Goal: Task Accomplishment & Management: Use online tool/utility

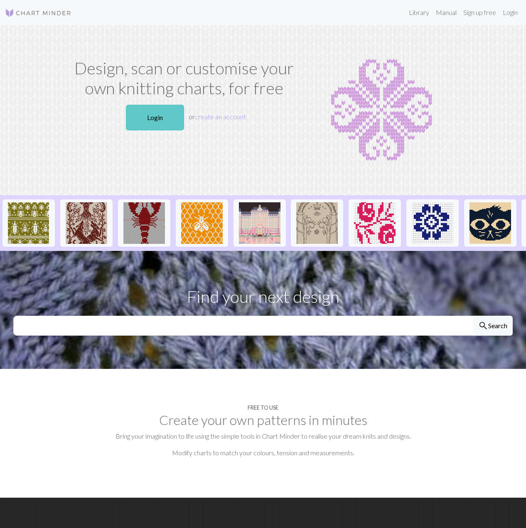
click at [158, 123] on link "Login" at bounding box center [155, 118] width 58 height 26
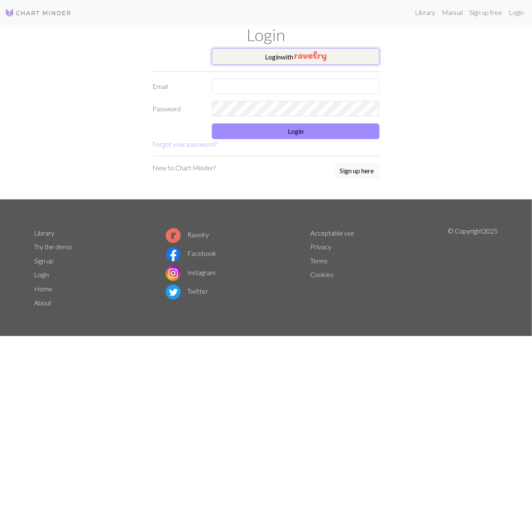
click at [288, 52] on button "Login with" at bounding box center [296, 56] width 168 height 17
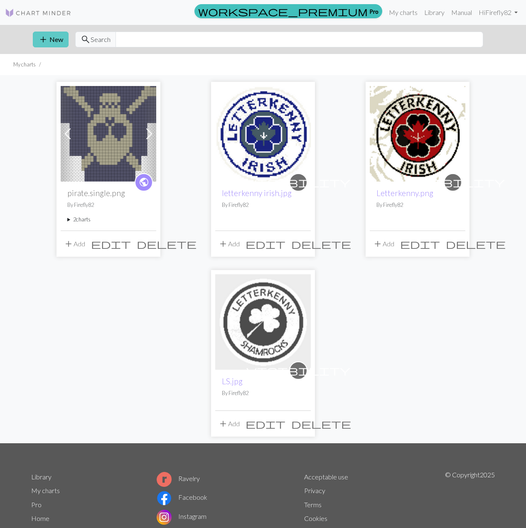
click at [42, 35] on span "add" at bounding box center [43, 40] width 10 height 12
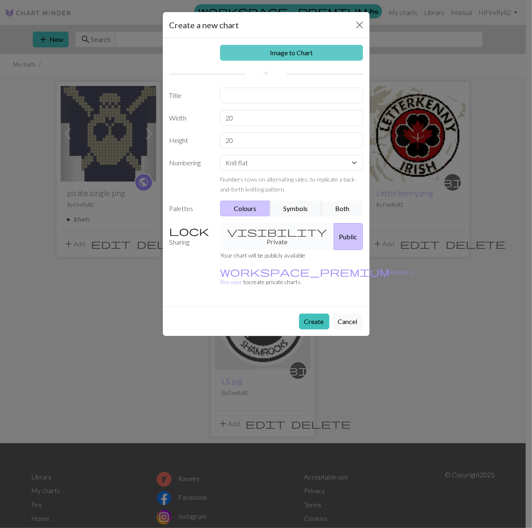
click at [294, 54] on link "Image to Chart" at bounding box center [291, 53] width 143 height 16
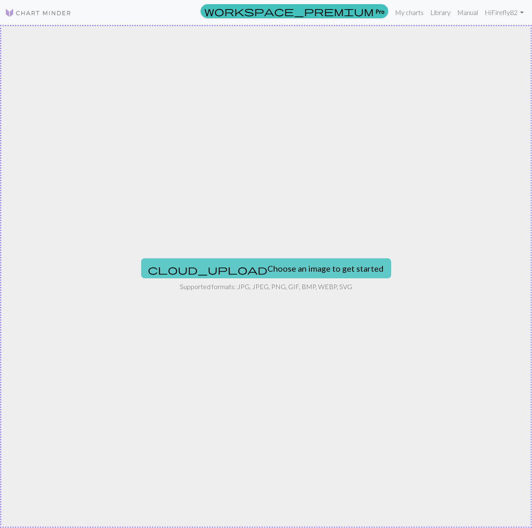
click at [272, 274] on button "cloud_upload Choose an image to get started" at bounding box center [266, 269] width 250 height 20
type input "C:\fakepath\Carries pirate sweater2.png"
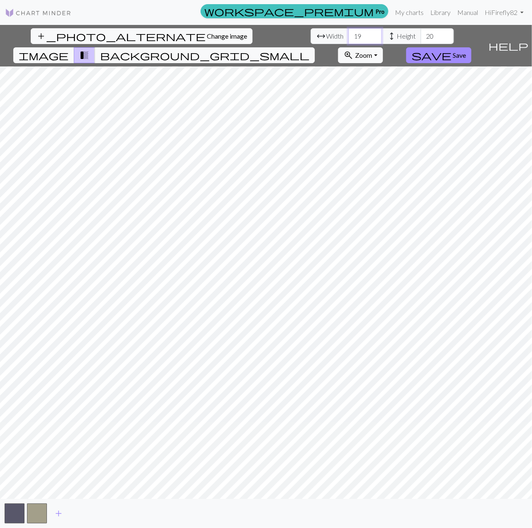
click at [349, 38] on input "19" at bounding box center [365, 36] width 33 height 16
drag, startPoint x: 166, startPoint y: 35, endPoint x: 145, endPoint y: 31, distance: 21.2
click at [311, 31] on div "arrow_range Width 19 height Height 20" at bounding box center [382, 36] width 143 height 16
type input "32"
drag, startPoint x: 236, startPoint y: 37, endPoint x: 226, endPoint y: 39, distance: 10.3
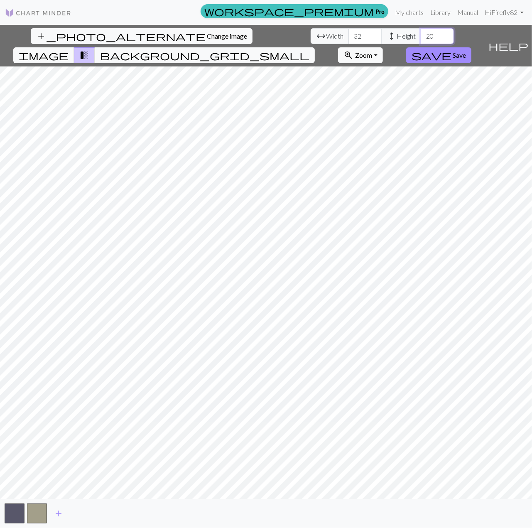
click at [421, 39] on input "20" at bounding box center [437, 36] width 33 height 16
click at [421, 33] on input "36" at bounding box center [437, 36] width 33 height 16
click at [421, 33] on input "37" at bounding box center [437, 36] width 33 height 16
click at [421, 33] on input "38" at bounding box center [437, 36] width 33 height 16
click at [421, 33] on input "39" at bounding box center [437, 36] width 33 height 16
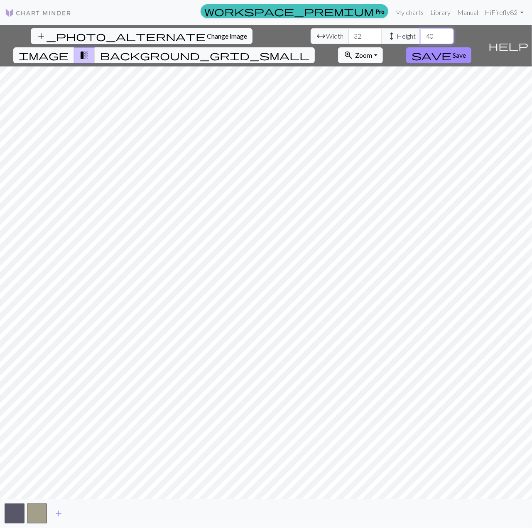
click at [421, 33] on input "40" at bounding box center [437, 36] width 33 height 16
click at [421, 33] on input "41" at bounding box center [437, 36] width 33 height 16
click at [421, 32] on input "43" at bounding box center [437, 36] width 33 height 16
click at [421, 32] on input "44" at bounding box center [437, 36] width 33 height 16
click at [421, 32] on input "45" at bounding box center [437, 36] width 33 height 16
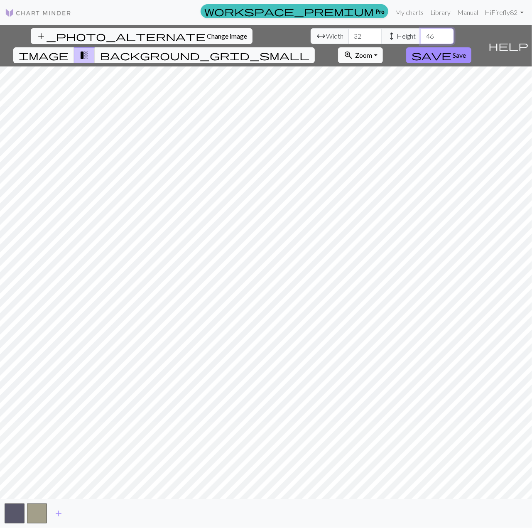
click at [421, 32] on input "46" at bounding box center [437, 36] width 33 height 16
click at [421, 32] on input "47" at bounding box center [437, 36] width 33 height 16
click at [421, 32] on input "48" at bounding box center [437, 36] width 33 height 16
click at [421, 32] on input "49" at bounding box center [437, 36] width 33 height 16
click at [421, 32] on input "50" at bounding box center [437, 36] width 33 height 16
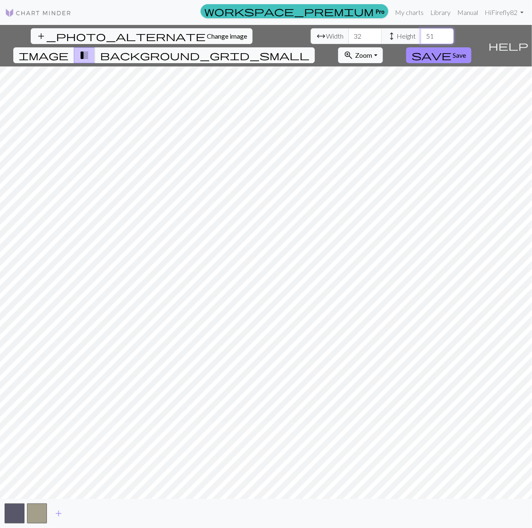
click at [421, 32] on input "51" at bounding box center [437, 36] width 33 height 16
click at [421, 32] on input "52" at bounding box center [437, 36] width 33 height 16
click at [421, 32] on input "53" at bounding box center [437, 36] width 33 height 16
click at [421, 32] on input "54" at bounding box center [437, 36] width 33 height 16
click at [421, 32] on input "55" at bounding box center [437, 36] width 33 height 16
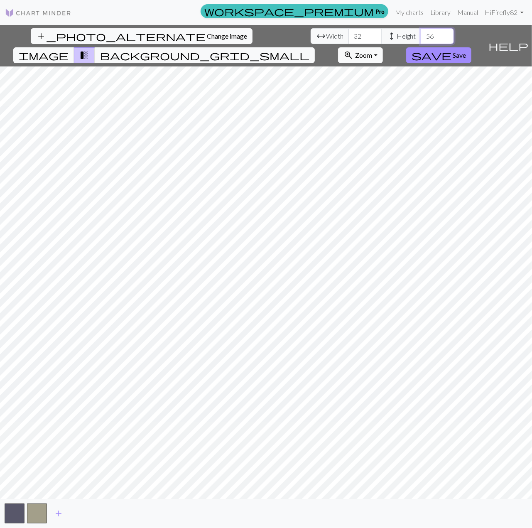
click at [421, 32] on input "56" at bounding box center [437, 36] width 33 height 16
click at [421, 32] on input "57" at bounding box center [437, 36] width 33 height 16
click at [421, 32] on input "58" at bounding box center [437, 36] width 33 height 16
click at [421, 32] on input "59" at bounding box center [437, 36] width 33 height 16
click at [421, 32] on input "60" at bounding box center [437, 36] width 33 height 16
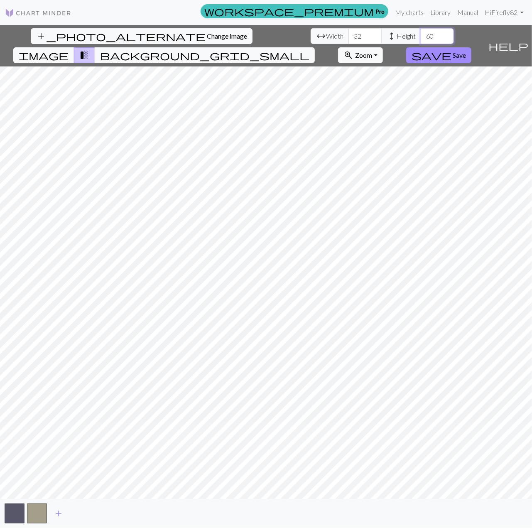
drag, startPoint x: 223, startPoint y: 37, endPoint x: 211, endPoint y: 45, distance: 14.9
click at [421, 32] on input "60" at bounding box center [437, 36] width 33 height 16
click at [372, 51] on span "Zoom" at bounding box center [363, 55] width 17 height 8
click at [404, 80] on button "Fit width" at bounding box center [372, 86] width 66 height 13
click at [383, 47] on button "zoom_in Zoom Zoom" at bounding box center [360, 55] width 44 height 16
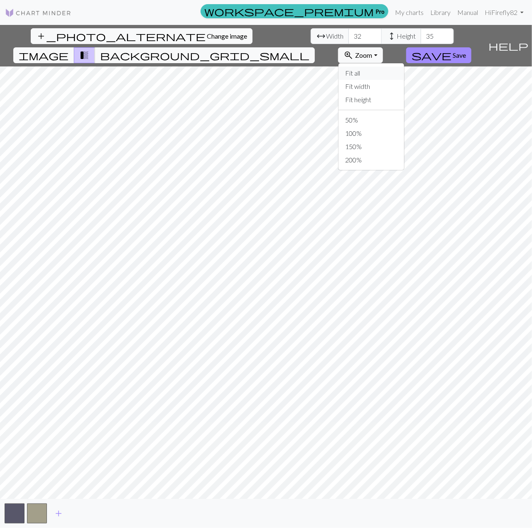
click at [404, 67] on button "Fit all" at bounding box center [372, 73] width 66 height 13
click at [526, 449] on html "This website uses cookies to ensure you get the best experience on our website.…" at bounding box center [266, 264] width 532 height 528
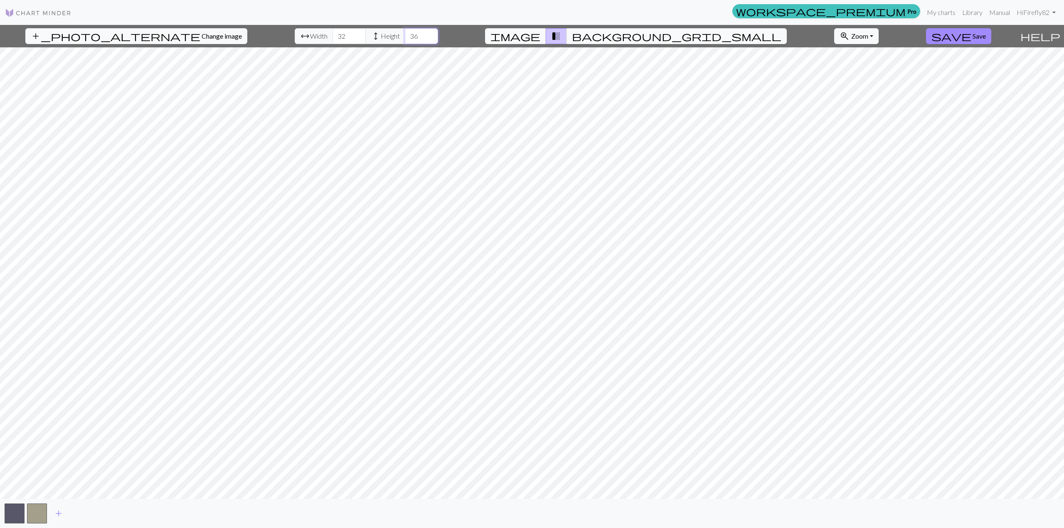
click at [408, 34] on input "36" at bounding box center [421, 36] width 33 height 16
click at [406, 34] on input "37" at bounding box center [421, 36] width 33 height 16
type input "38"
click at [405, 34] on input "38" at bounding box center [421, 36] width 33 height 16
drag, startPoint x: 326, startPoint y: 35, endPoint x: 311, endPoint y: 36, distance: 14.6
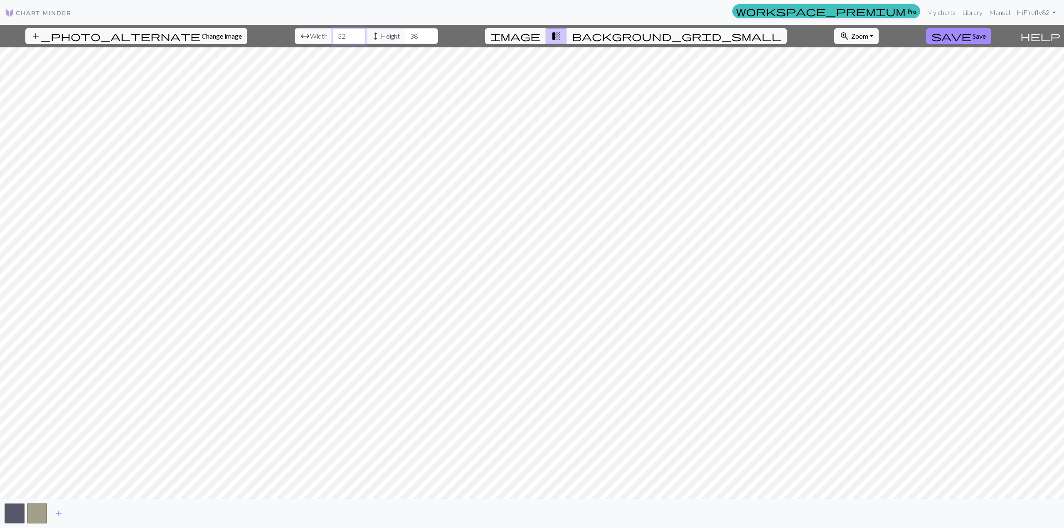
click at [333, 36] on input "32" at bounding box center [349, 36] width 33 height 16
type input "64"
click at [526, 41] on button "save Save" at bounding box center [958, 36] width 65 height 16
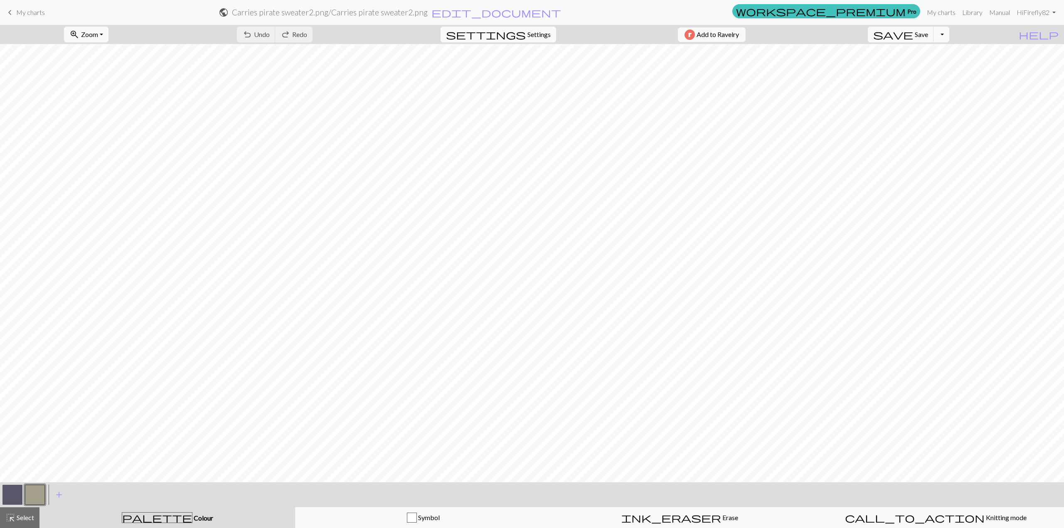
click at [526, 34] on span "Settings" at bounding box center [539, 35] width 23 height 10
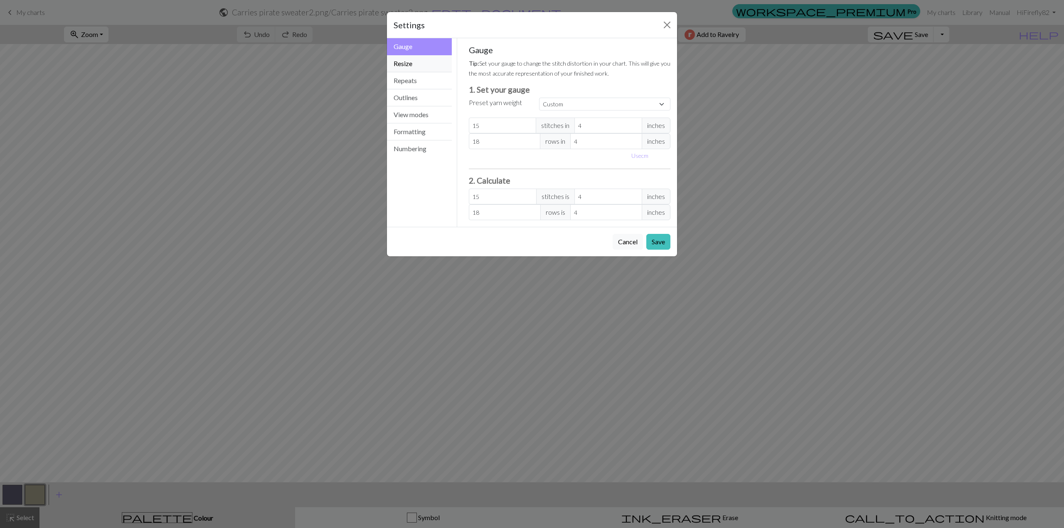
click at [407, 64] on button "Resize" at bounding box center [419, 63] width 65 height 17
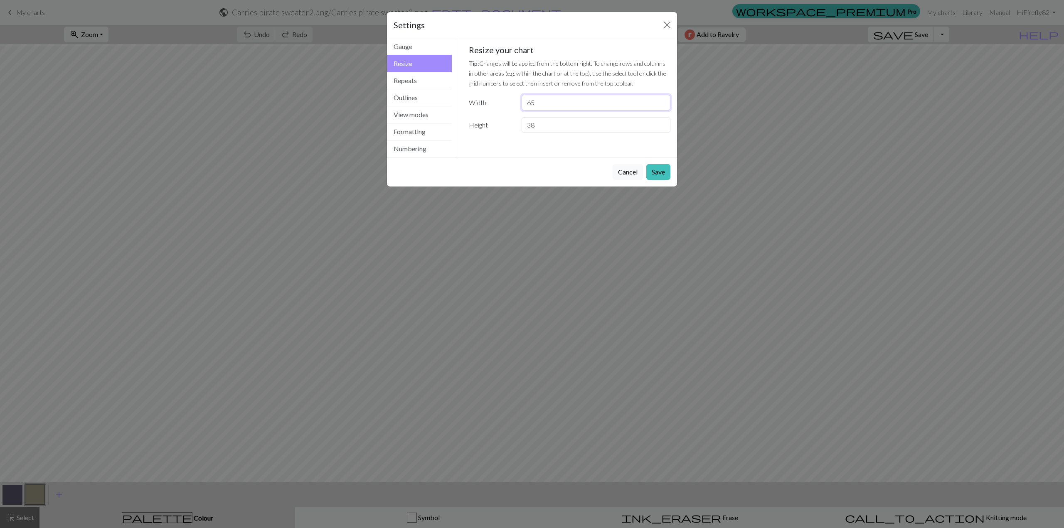
click at [526, 99] on input "65" at bounding box center [596, 103] width 149 height 16
click at [526, 99] on input "66" at bounding box center [596, 103] width 149 height 16
type input "67"
click at [526, 99] on input "67" at bounding box center [596, 103] width 149 height 16
click at [526, 171] on button "Save" at bounding box center [658, 172] width 24 height 16
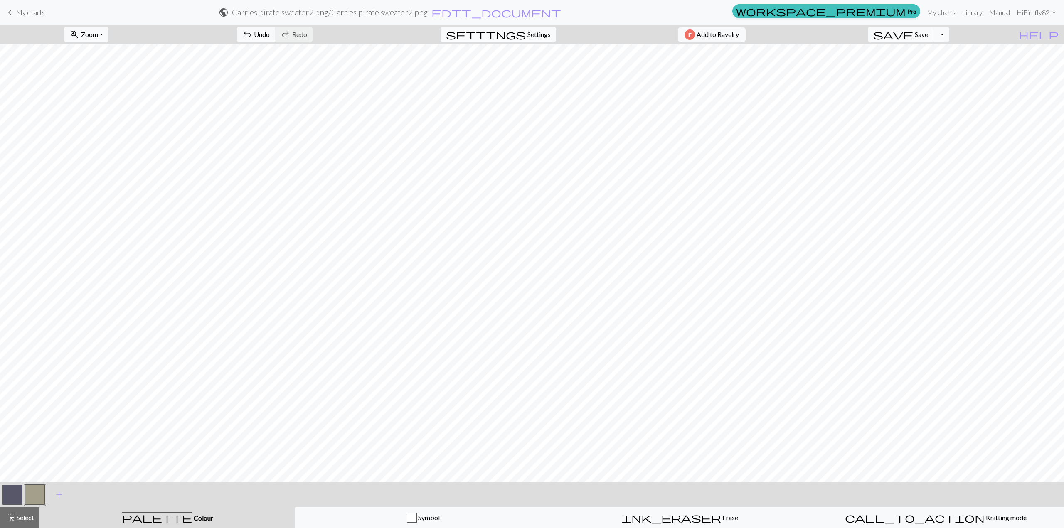
click at [519, 35] on span "settings" at bounding box center [486, 35] width 80 height 12
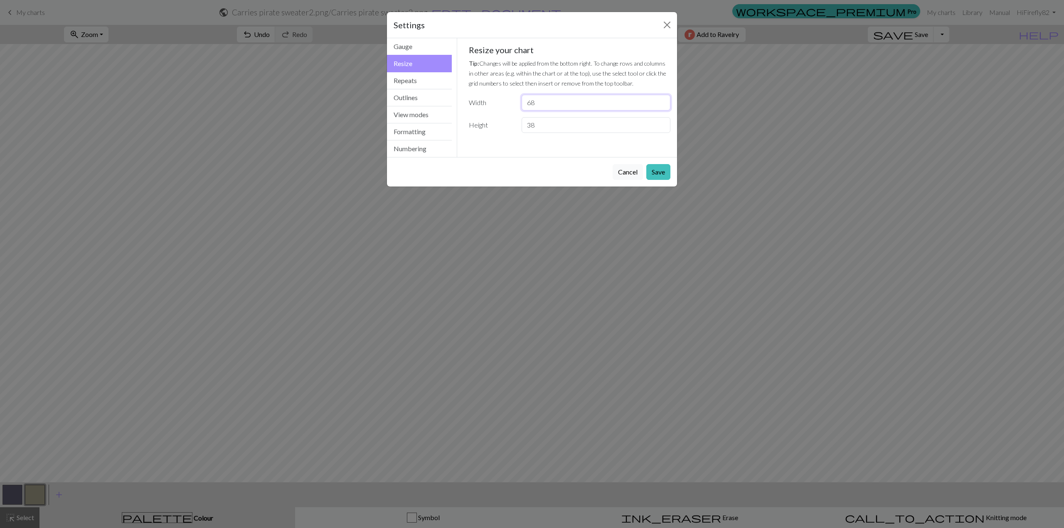
click at [526, 98] on input "68" at bounding box center [596, 103] width 149 height 16
click at [526, 98] on input "69" at bounding box center [596, 103] width 149 height 16
type input "70"
click at [526, 98] on input "70" at bounding box center [596, 103] width 149 height 16
click at [526, 173] on button "Save" at bounding box center [658, 172] width 24 height 16
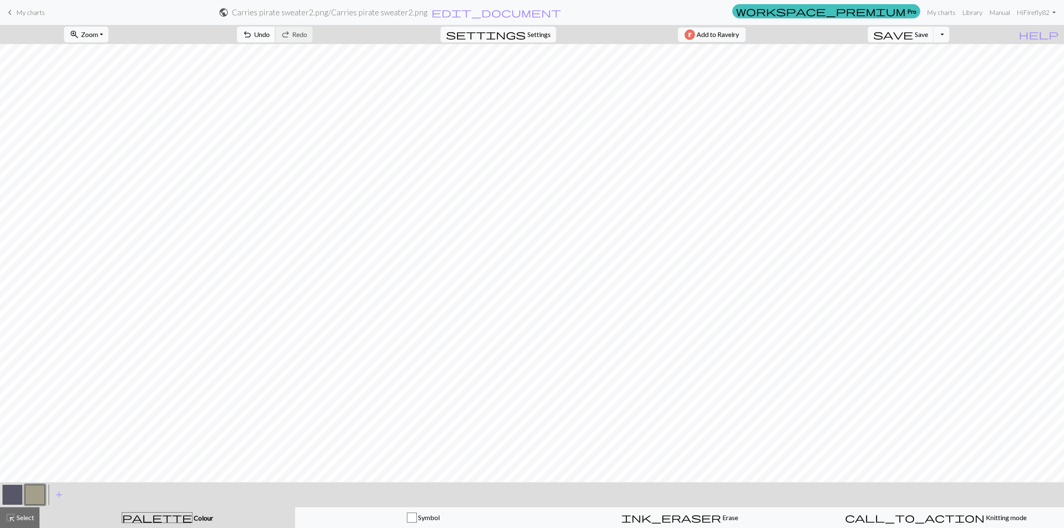
click at [252, 38] on span "undo" at bounding box center [247, 35] width 10 height 12
click at [290, 38] on div "undo Undo Undo redo Redo Redo" at bounding box center [275, 34] width 88 height 19
click at [291, 31] on div "undo Undo Undo redo Redo Redo" at bounding box center [275, 34] width 88 height 19
click at [289, 37] on div "undo Undo Undo redo Redo Redo" at bounding box center [275, 34] width 88 height 19
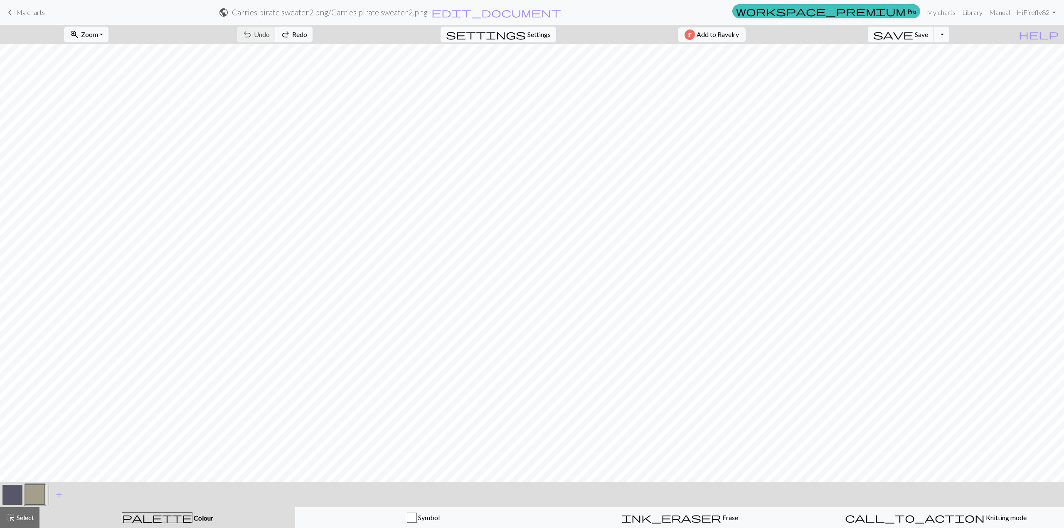
click at [521, 40] on button "settings Settings" at bounding box center [499, 35] width 116 height 16
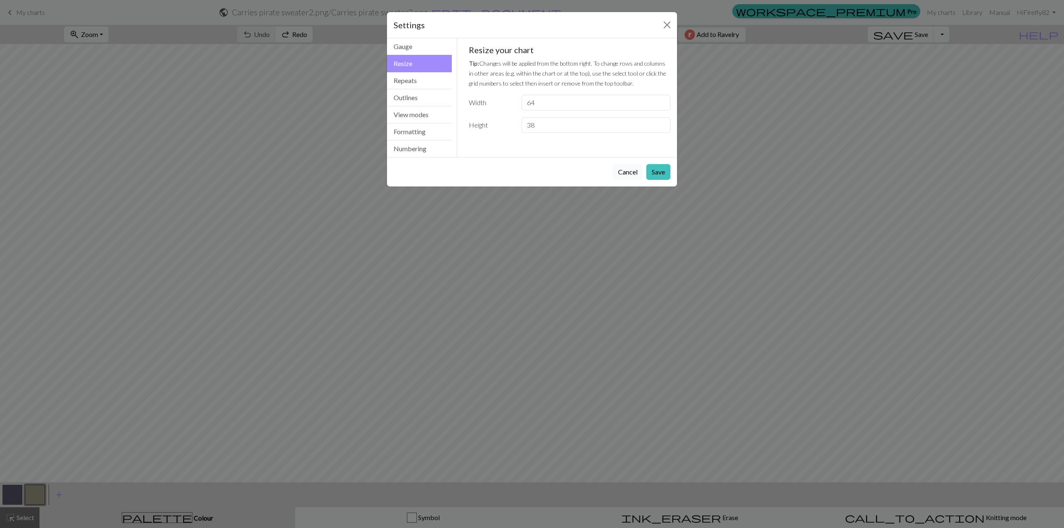
click at [526, 172] on button "Cancel" at bounding box center [628, 172] width 30 height 16
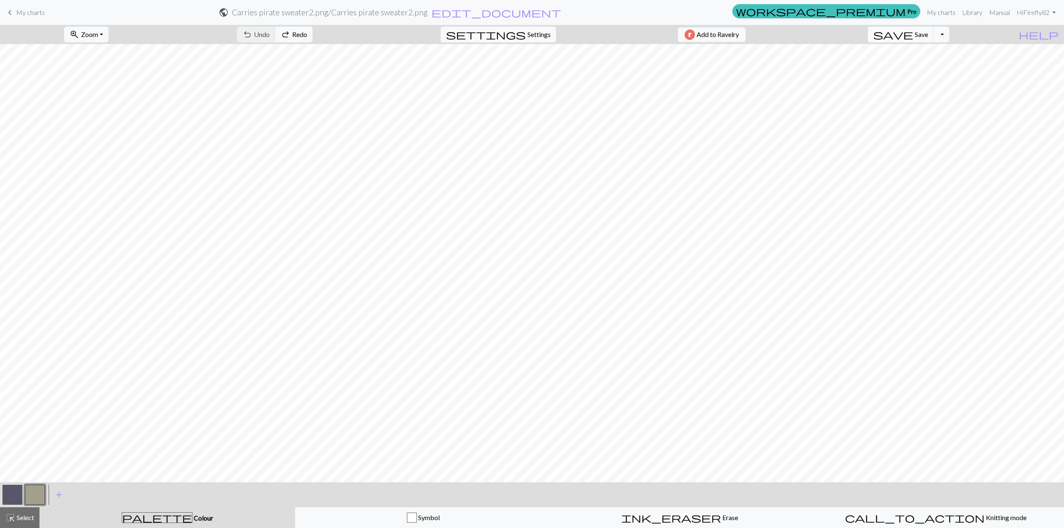
click at [14, 15] on span "keyboard_arrow_left" at bounding box center [10, 13] width 10 height 12
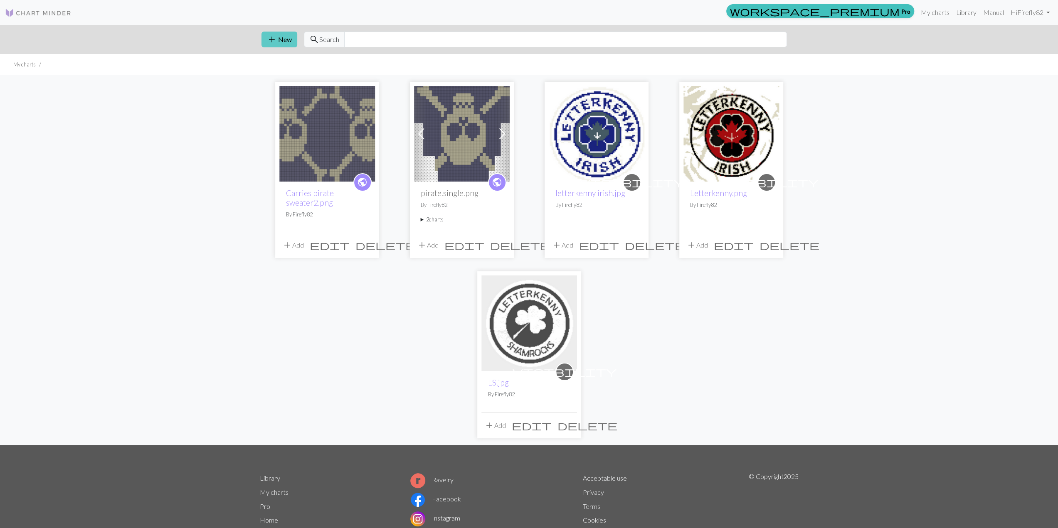
click at [281, 39] on button "add New" at bounding box center [279, 40] width 36 height 16
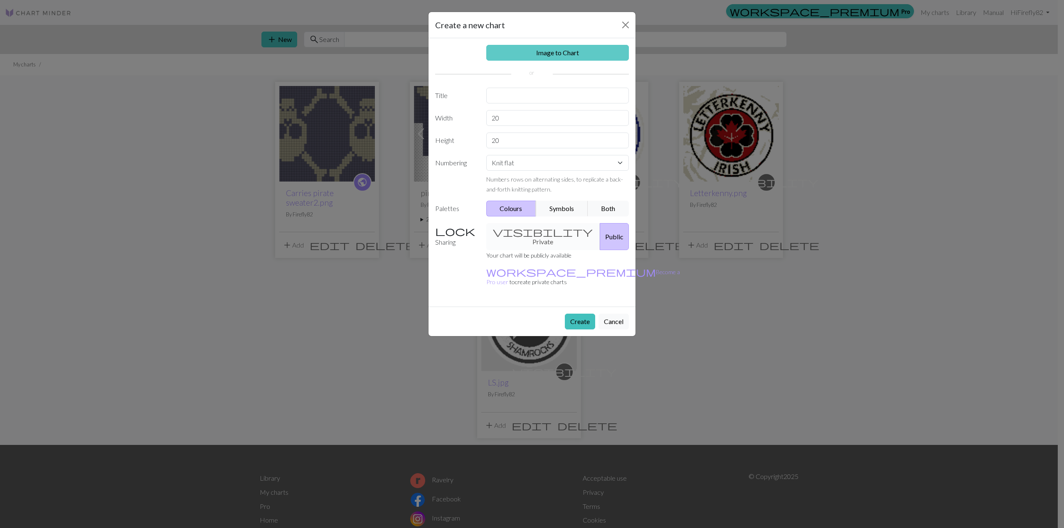
click at [526, 59] on link "Image to Chart" at bounding box center [557, 53] width 143 height 16
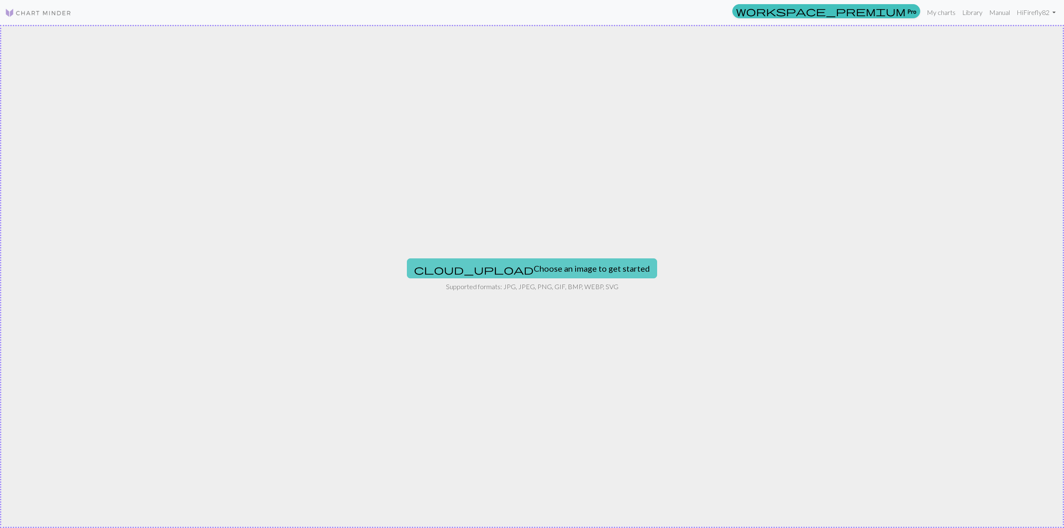
click at [526, 270] on button "cloud_upload Choose an image to get started" at bounding box center [532, 269] width 250 height 20
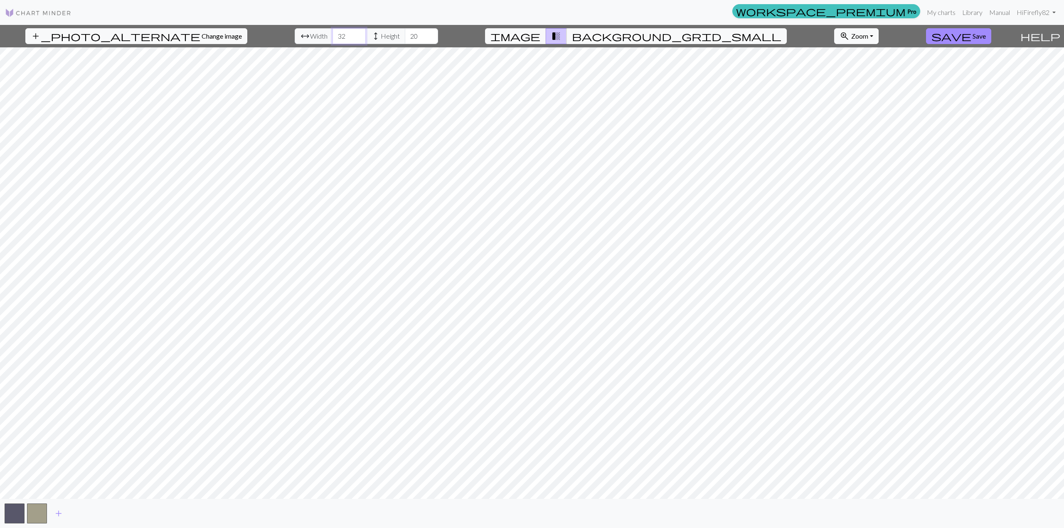
type input "32"
click at [336, 35] on input "32" at bounding box center [349, 36] width 33 height 16
click at [526, 503] on div "add_photo_alternate Change image arrow_range Width 32 height Height 20 image tr…" at bounding box center [532, 276] width 1064 height 503
click at [526, 35] on span "Save" at bounding box center [979, 36] width 13 height 8
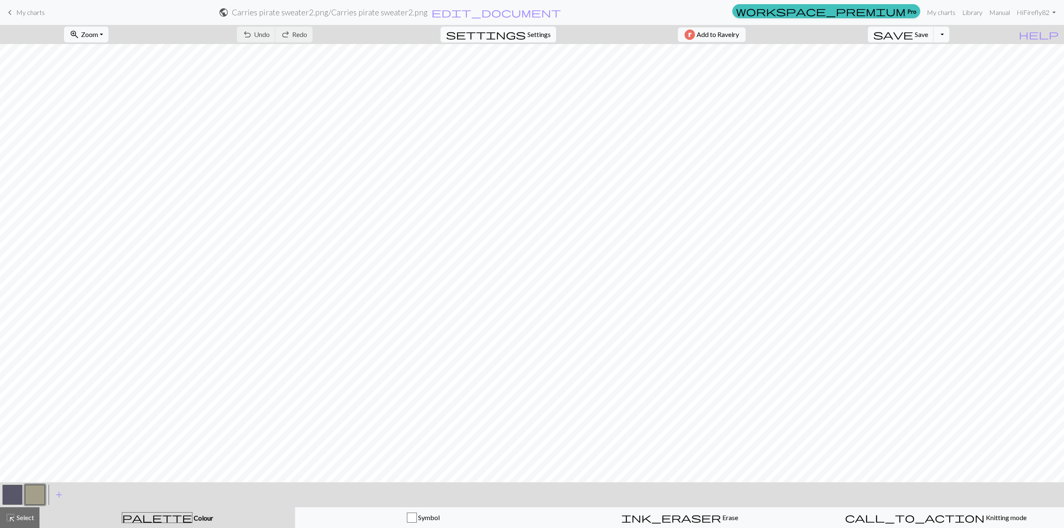
click at [526, 34] on span "Settings" at bounding box center [539, 35] width 23 height 10
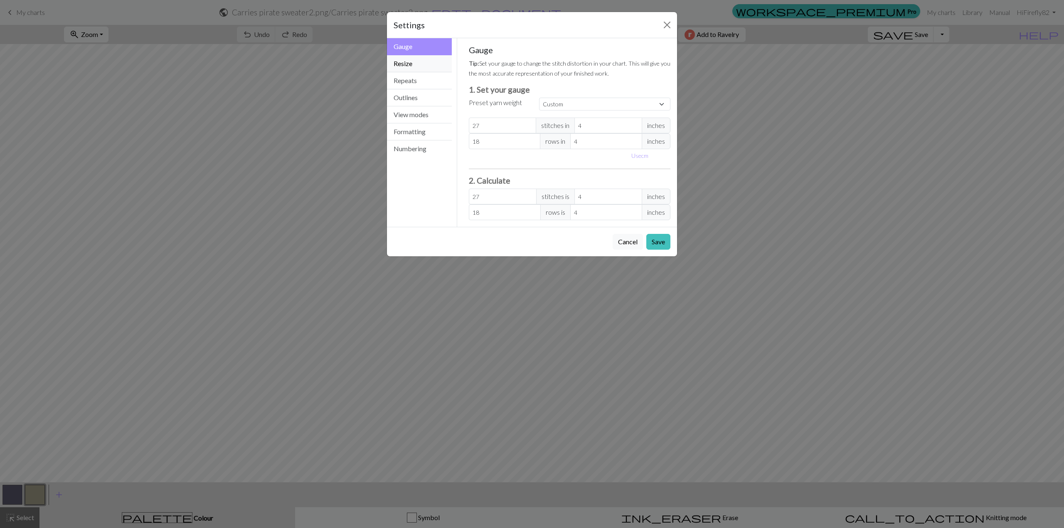
drag, startPoint x: 411, startPoint y: 66, endPoint x: 415, endPoint y: 69, distance: 5.1
click at [412, 66] on button "Resize" at bounding box center [419, 63] width 65 height 17
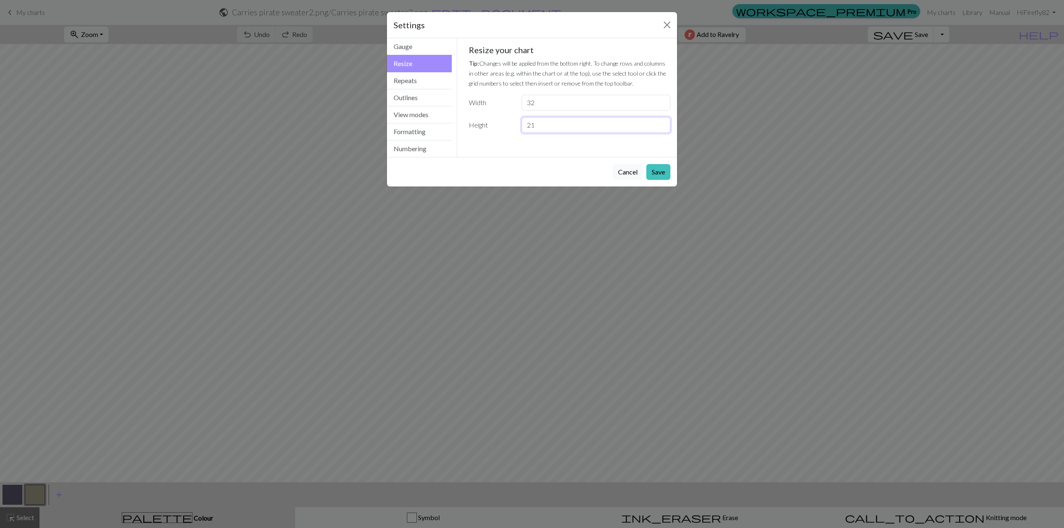
click at [526, 123] on input "21" at bounding box center [596, 125] width 149 height 16
click at [526, 123] on input "22" at bounding box center [596, 125] width 149 height 16
click at [526, 123] on input "23" at bounding box center [596, 125] width 149 height 16
click at [526, 123] on input "24" at bounding box center [596, 125] width 149 height 16
click at [526, 123] on input "25" at bounding box center [596, 125] width 149 height 16
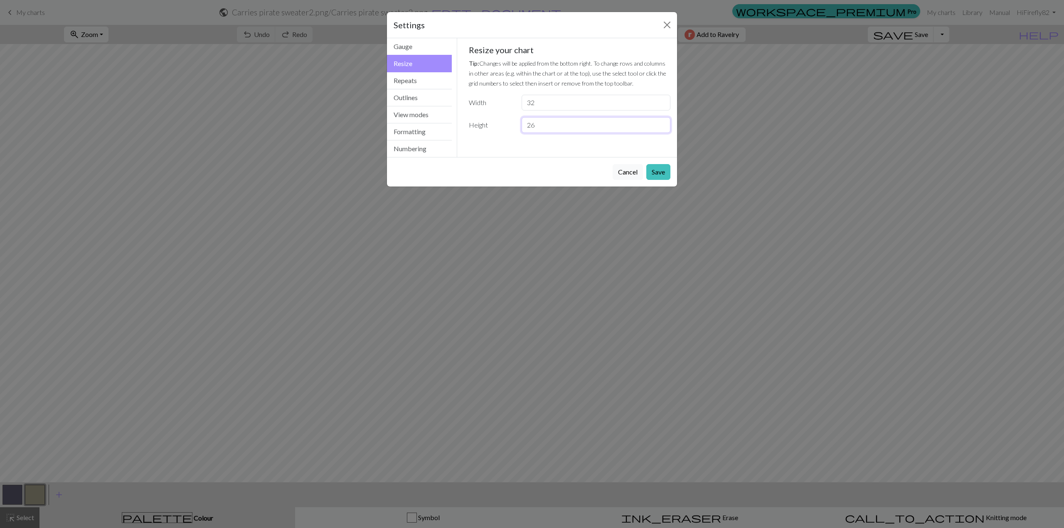
click at [526, 123] on input "26" at bounding box center [596, 125] width 149 height 16
click at [526, 123] on input "27" at bounding box center [596, 125] width 149 height 16
click at [526, 123] on input "28" at bounding box center [596, 125] width 149 height 16
click at [526, 123] on input "29" at bounding box center [596, 125] width 149 height 16
click at [526, 123] on input "30" at bounding box center [596, 125] width 149 height 16
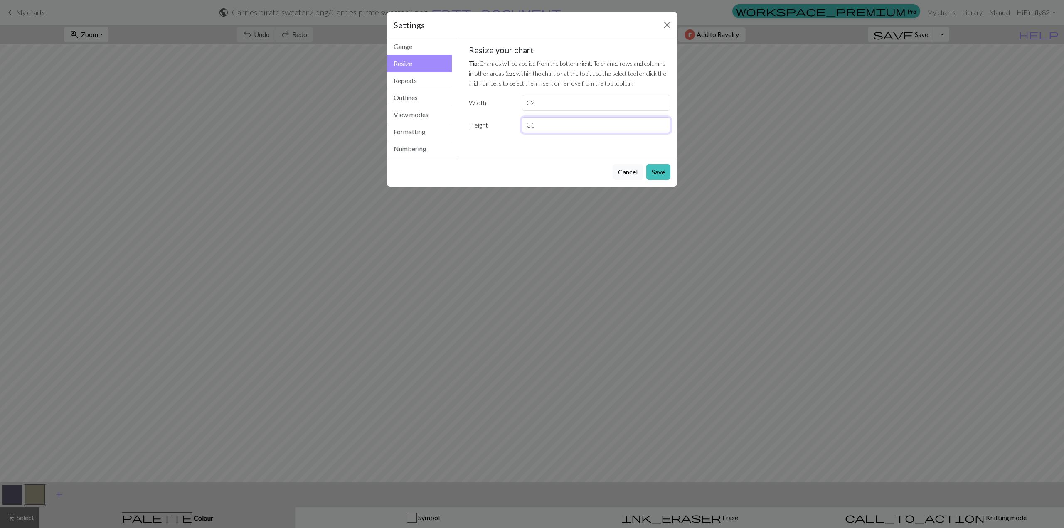
click at [526, 123] on input "31" at bounding box center [596, 125] width 149 height 16
click at [526, 123] on input "32" at bounding box center [596, 125] width 149 height 16
click at [526, 123] on input "33" at bounding box center [596, 125] width 149 height 16
click at [526, 123] on input "34" at bounding box center [596, 125] width 149 height 16
type input "35"
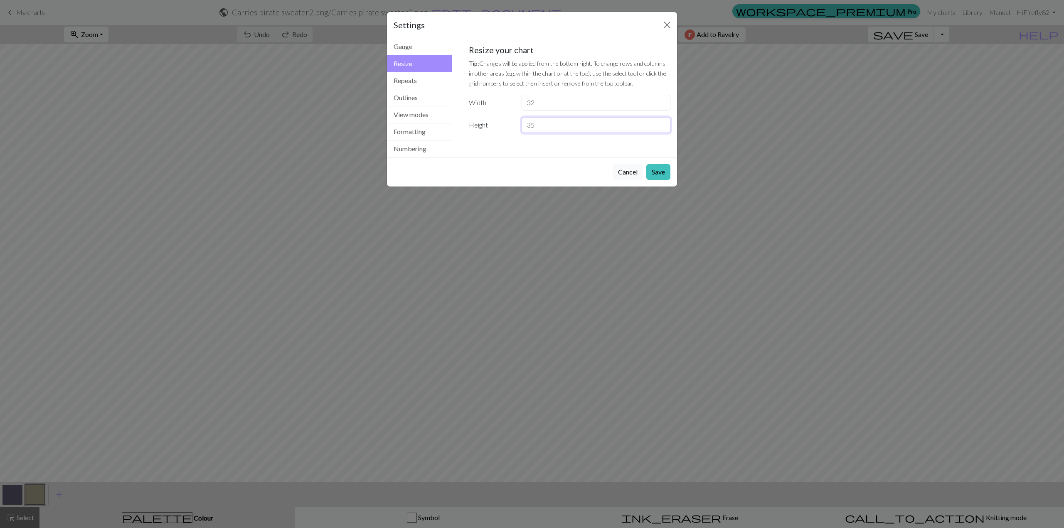
click at [526, 123] on input "35" at bounding box center [596, 125] width 149 height 16
click at [526, 167] on button "Save" at bounding box center [658, 172] width 24 height 16
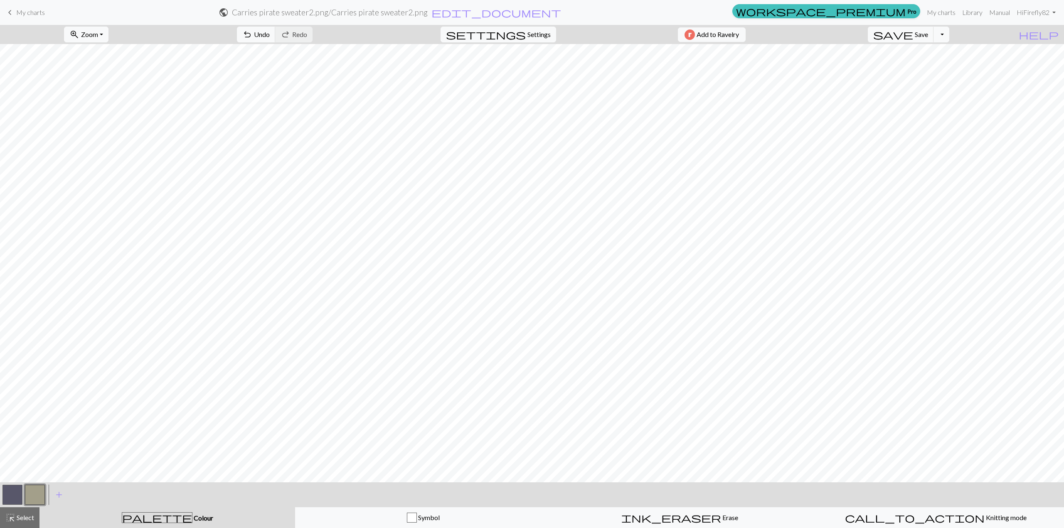
click at [13, 12] on span "keyboard_arrow_left" at bounding box center [10, 13] width 10 height 12
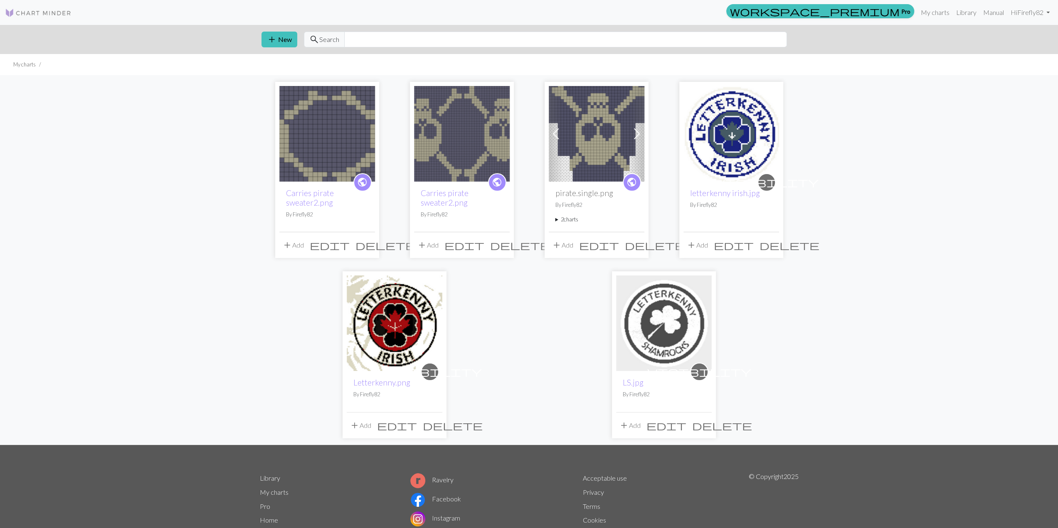
click at [367, 245] on span "delete" at bounding box center [385, 245] width 60 height 12
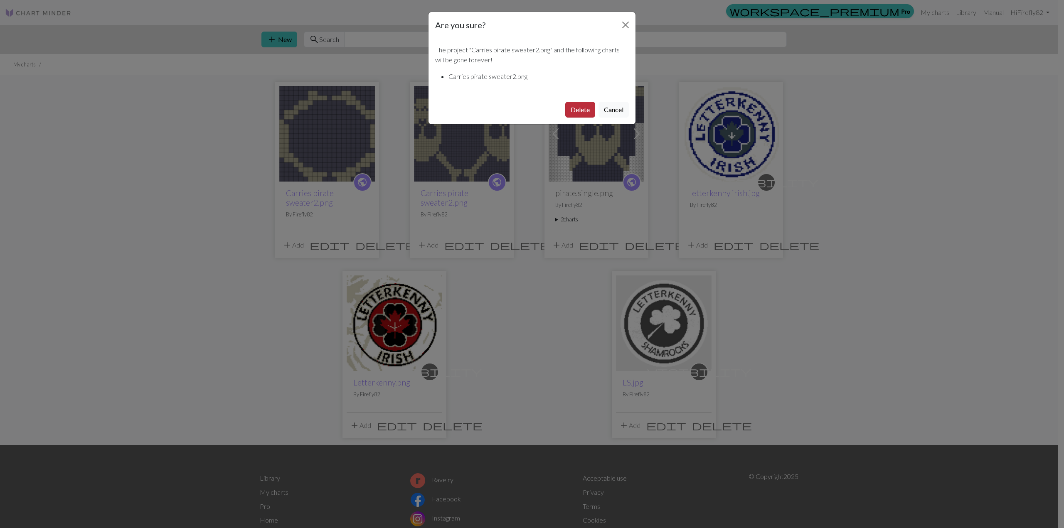
click at [526, 108] on button "Delete" at bounding box center [580, 110] width 30 height 16
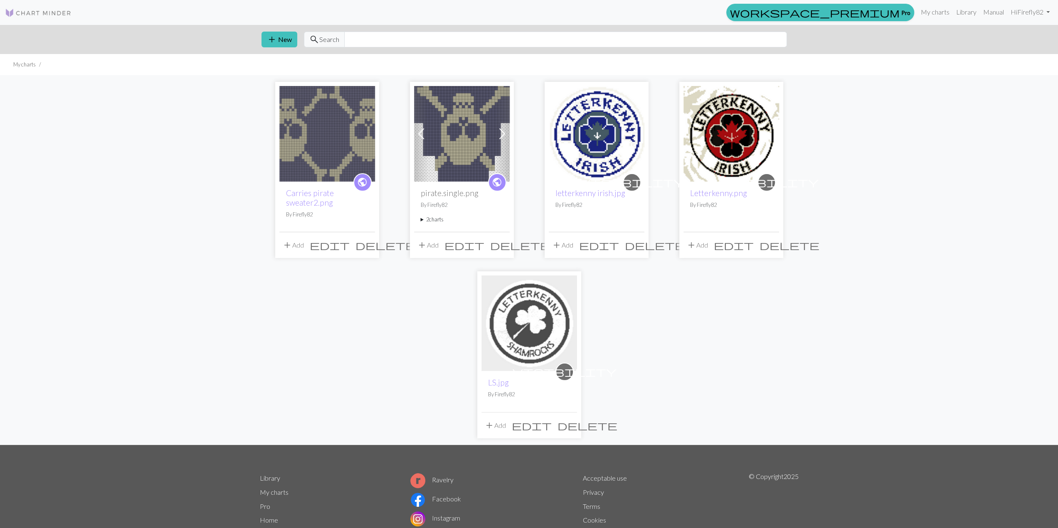
click at [259, 32] on div "add New search Search" at bounding box center [529, 39] width 549 height 29
click at [274, 40] on span "add" at bounding box center [272, 40] width 10 height 12
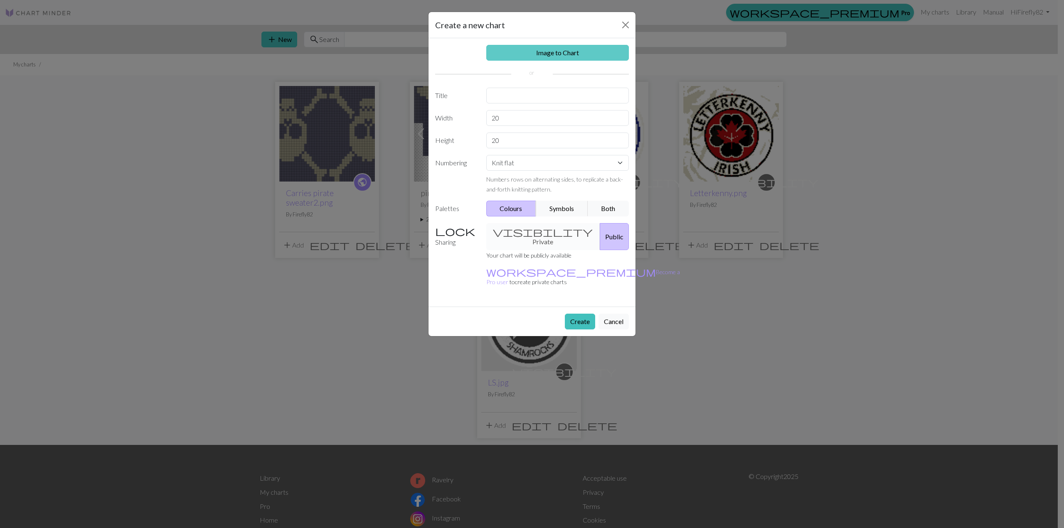
click at [558, 51] on link "Image to Chart" at bounding box center [557, 53] width 143 height 16
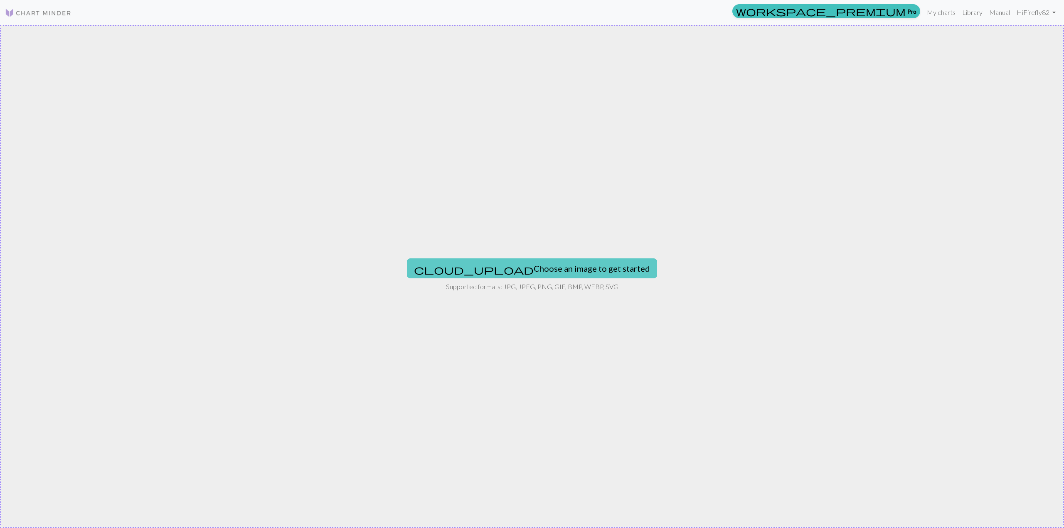
click at [516, 261] on button "cloud_upload Choose an image to get started" at bounding box center [532, 269] width 250 height 20
type input "C:\fakepath\Carries pirate sweater2.png"
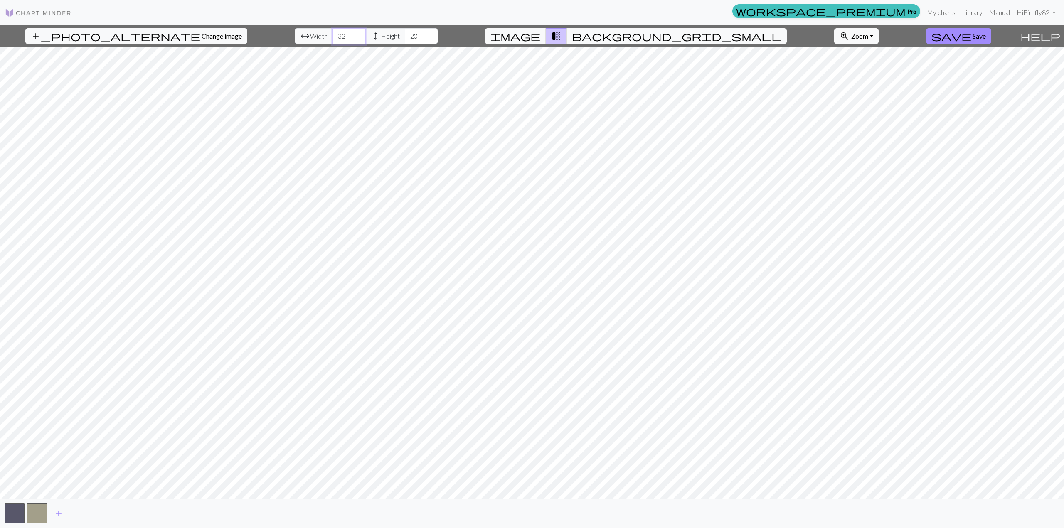
type input "32"
click at [336, 32] on input "32" at bounding box center [349, 36] width 33 height 16
click at [409, 34] on input "32" at bounding box center [421, 36] width 33 height 16
click at [409, 34] on input "33" at bounding box center [421, 36] width 33 height 16
click at [409, 34] on input "34" at bounding box center [421, 36] width 33 height 16
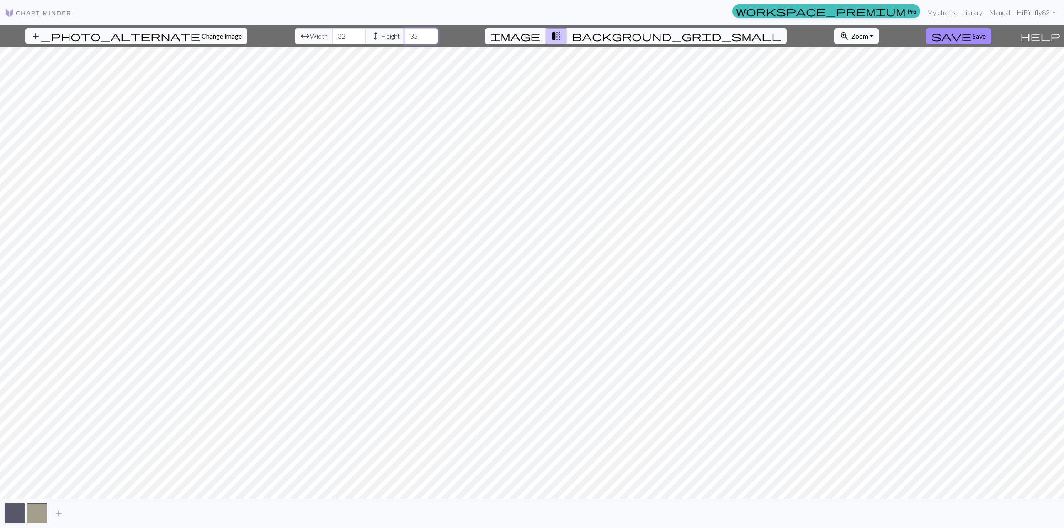
type input "35"
click at [409, 34] on input "35" at bounding box center [421, 36] width 33 height 16
click at [569, 503] on div "add_photo_alternate Change image arrow_range Width 32 height Height 35 image tr…" at bounding box center [532, 276] width 1064 height 503
click at [954, 38] on span "save" at bounding box center [952, 36] width 40 height 12
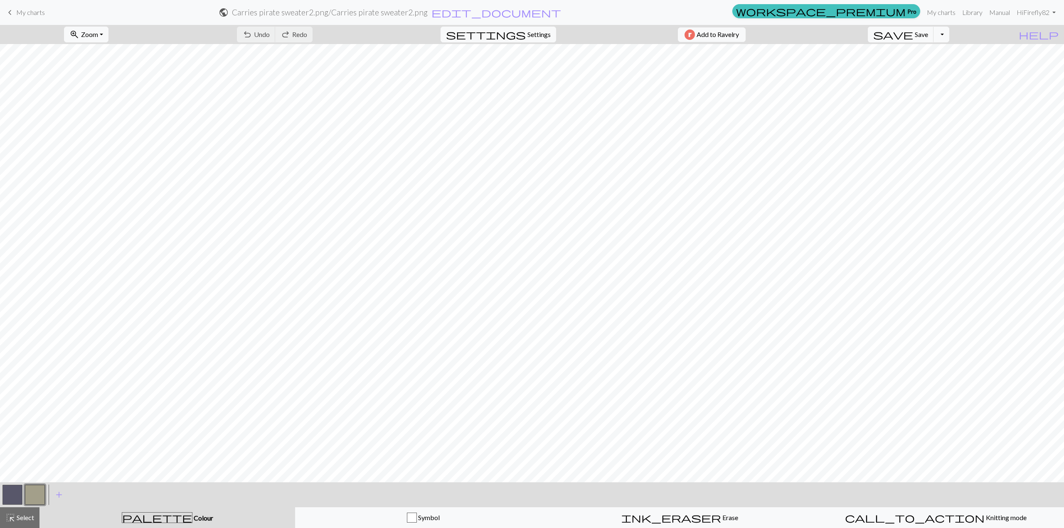
click at [305, 26] on div "undo Undo Undo redo Redo Redo" at bounding box center [275, 34] width 88 height 19
click at [299, 35] on div "undo Undo Undo redo Redo Redo" at bounding box center [275, 34] width 88 height 19
click at [36, 487] on button "button" at bounding box center [35, 495] width 20 height 20
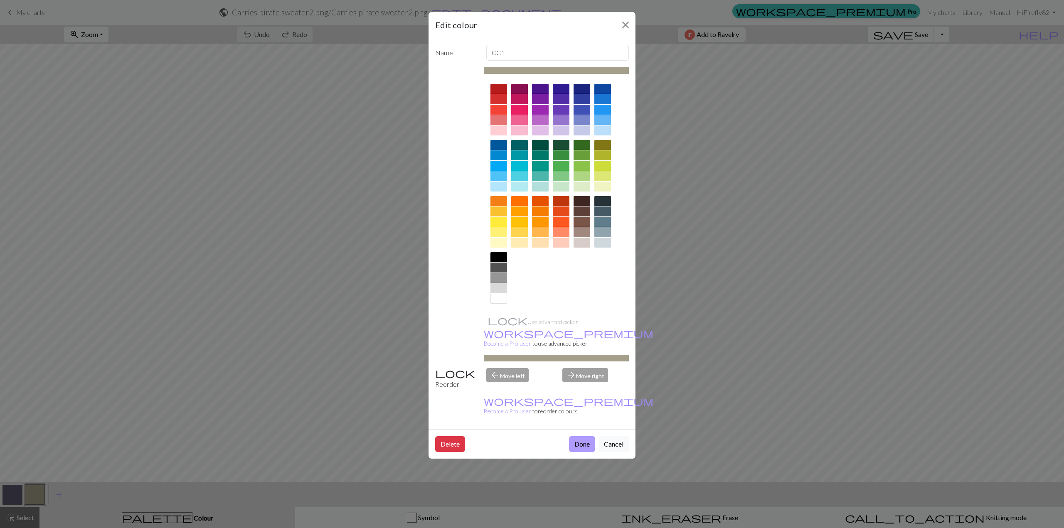
click at [587, 436] on button "Done" at bounding box center [582, 444] width 26 height 16
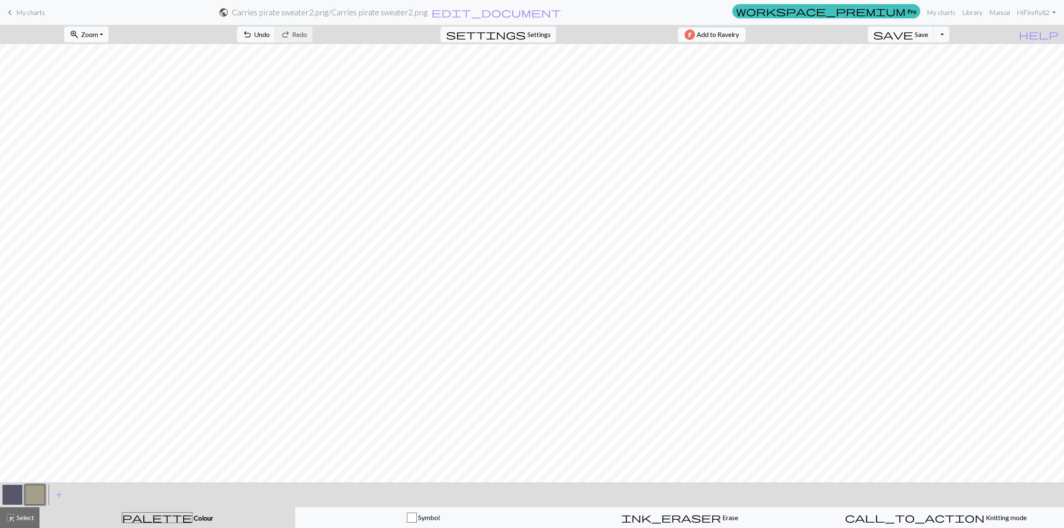
click at [35, 493] on button "button" at bounding box center [35, 495] width 20 height 20
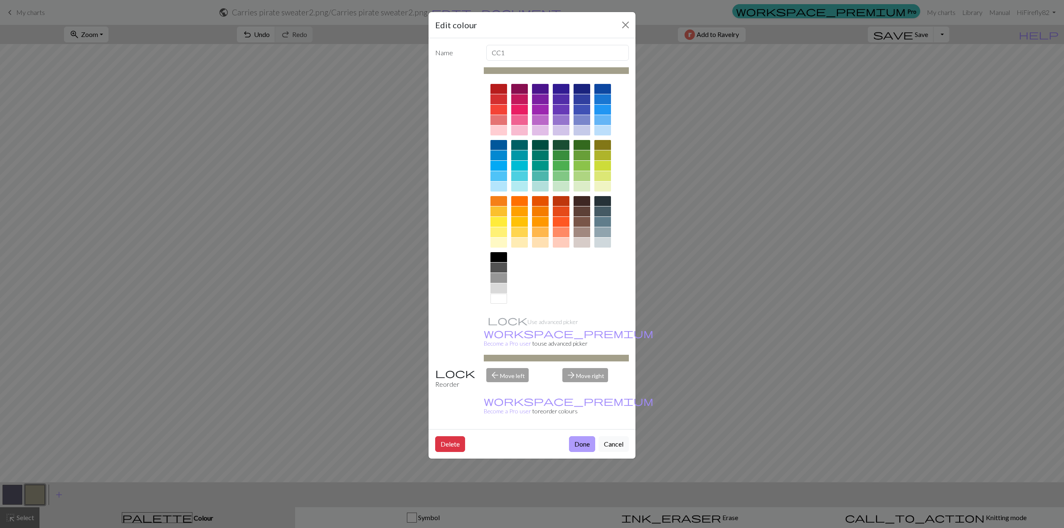
click at [577, 436] on button "Done" at bounding box center [582, 444] width 26 height 16
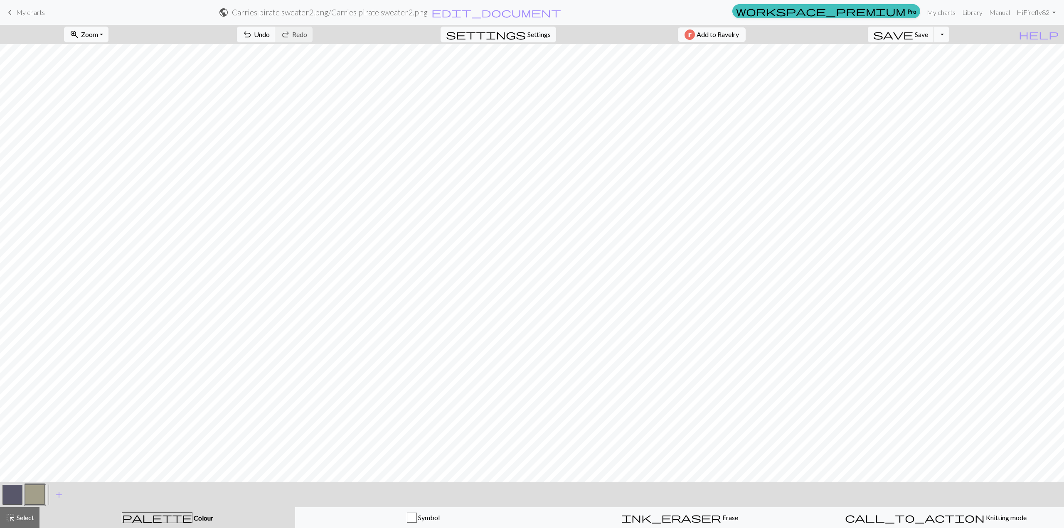
click at [16, 499] on button "button" at bounding box center [12, 495] width 20 height 20
click at [928, 38] on span "Save" at bounding box center [921, 34] width 13 height 8
click at [108, 30] on button "zoom_in Zoom Zoom" at bounding box center [86, 35] width 44 height 16
click at [101, 118] on button "100%" at bounding box center [98, 112] width 66 height 13
click at [98, 36] on span "Zoom" at bounding box center [89, 34] width 17 height 8
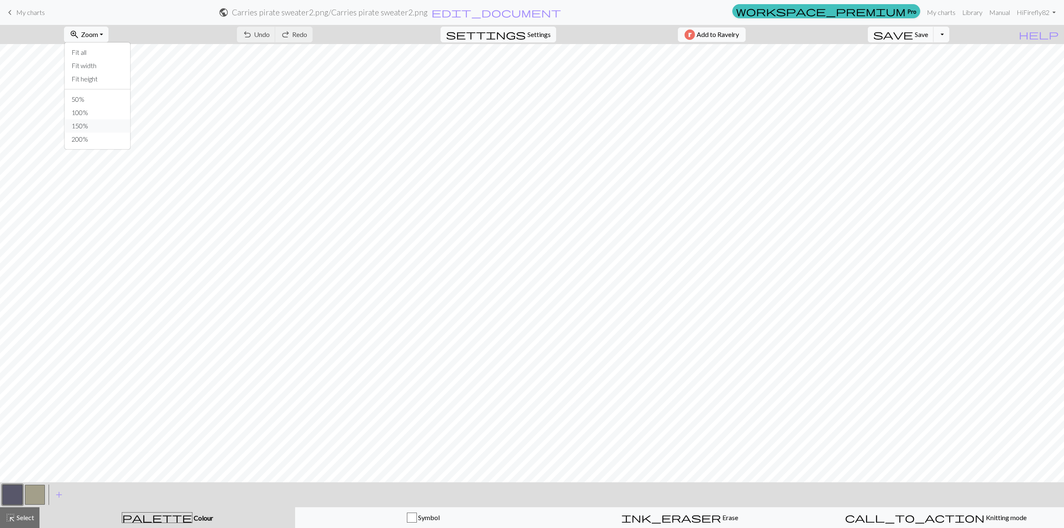
click at [98, 126] on button "150%" at bounding box center [98, 125] width 66 height 13
click at [61, 496] on span "add" at bounding box center [59, 495] width 10 height 12
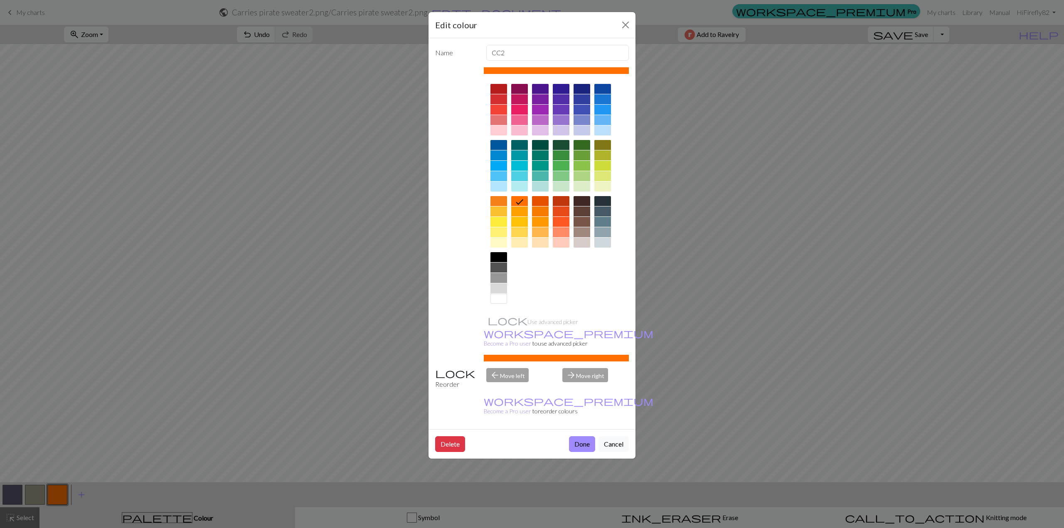
click at [494, 299] on div at bounding box center [499, 299] width 17 height 10
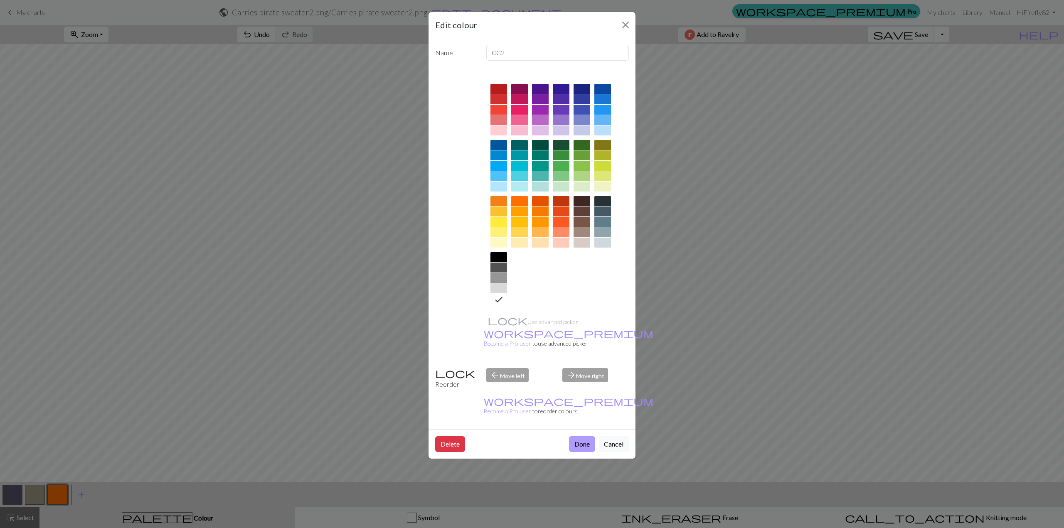
click at [574, 436] on button "Done" at bounding box center [582, 444] width 26 height 16
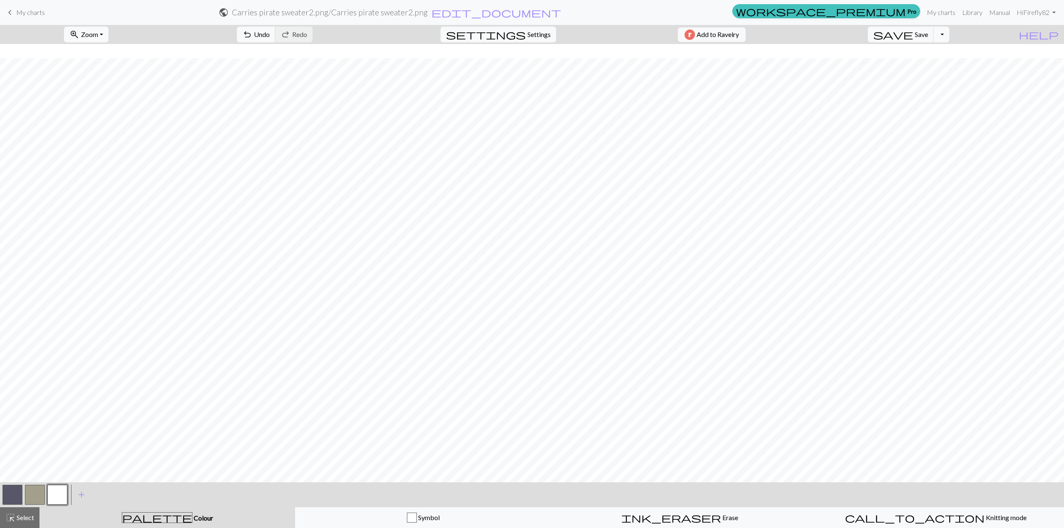
scroll to position [49, 0]
click at [30, 490] on button "button" at bounding box center [35, 495] width 20 height 20
click at [55, 495] on button "button" at bounding box center [57, 495] width 20 height 20
drag, startPoint x: 293, startPoint y: 37, endPoint x: 296, endPoint y: 43, distance: 5.8
click at [276, 41] on button "undo Undo Undo" at bounding box center [256, 35] width 39 height 16
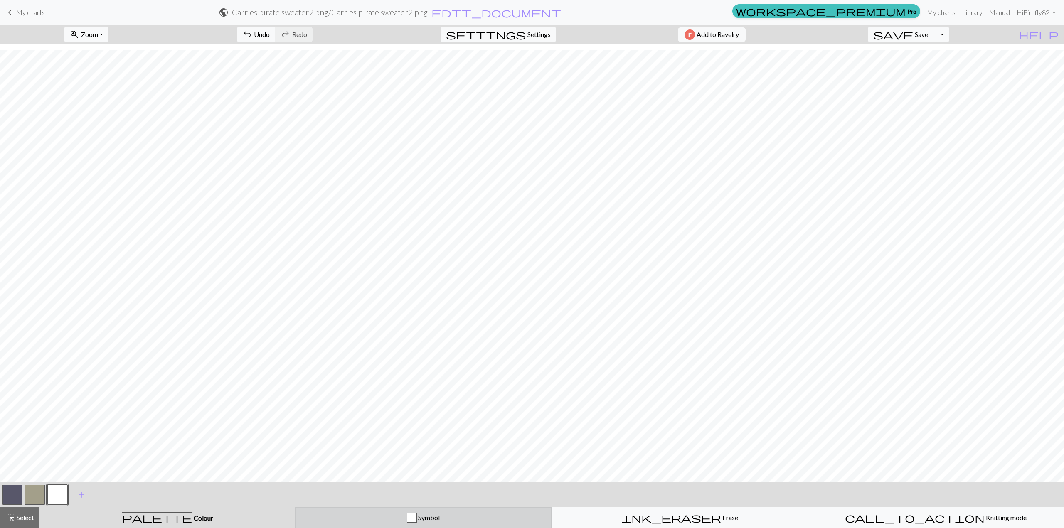
click at [414, 513] on div "button" at bounding box center [412, 518] width 10 height 10
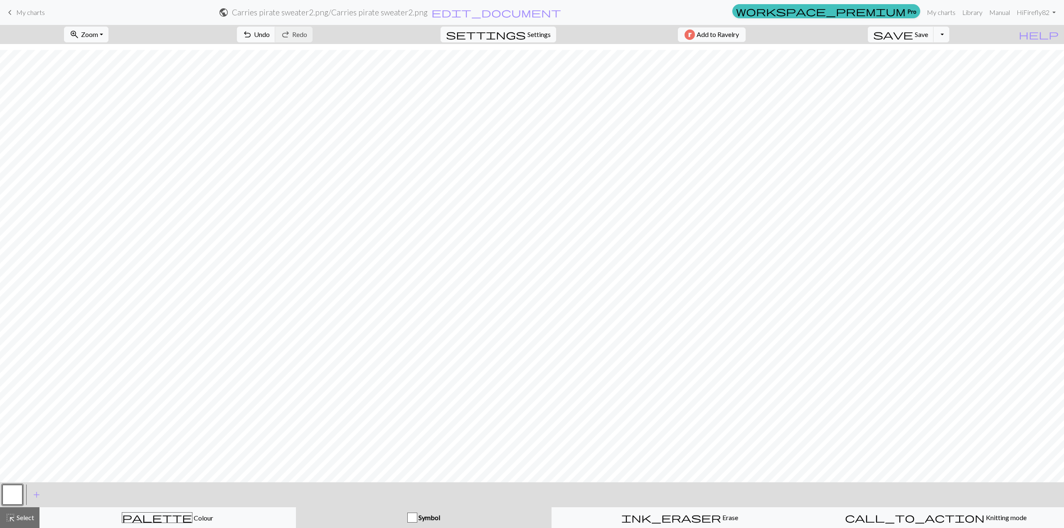
click at [22, 500] on div at bounding box center [12, 495] width 22 height 22
click at [436, 519] on span "Symbol" at bounding box center [428, 518] width 23 height 8
click at [414, 519] on div "button" at bounding box center [412, 518] width 10 height 10
click at [379, 518] on div "Symbol" at bounding box center [424, 518] width 246 height 10
click at [450, 522] on div "Symbol" at bounding box center [424, 518] width 246 height 10
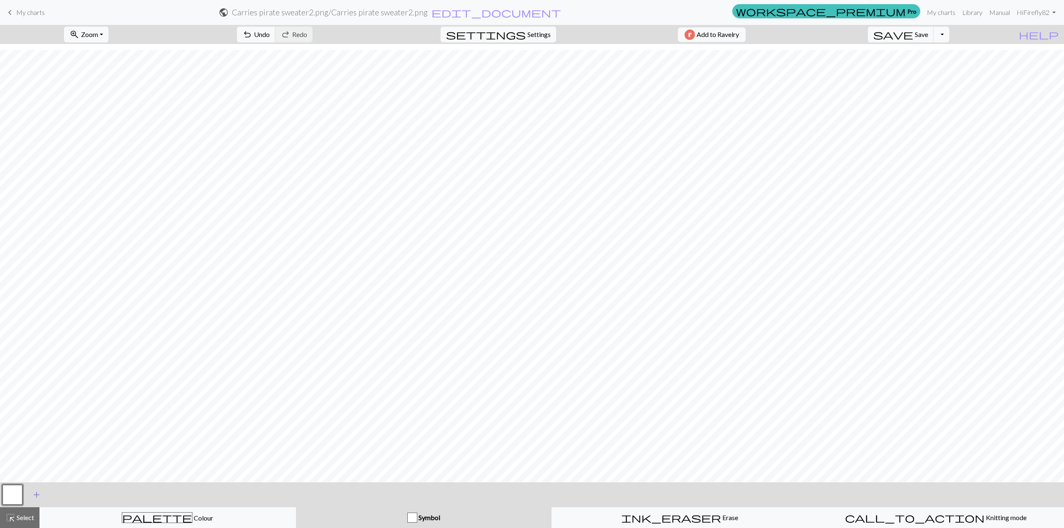
click at [40, 493] on span "add" at bounding box center [37, 495] width 10 height 12
click at [11, 498] on button "button" at bounding box center [12, 495] width 20 height 20
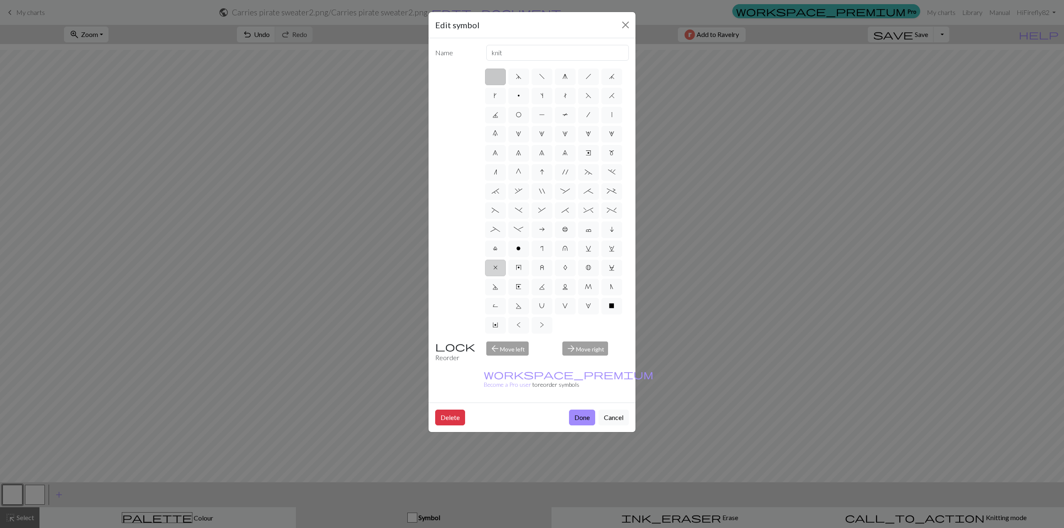
click at [495, 267] on span "x" at bounding box center [495, 267] width 4 height 7
click at [495, 267] on input "x" at bounding box center [495, 265] width 5 height 5
radio input "true"
type input "no stitch"
click at [582, 410] on button "Done" at bounding box center [582, 418] width 26 height 16
